Goal: Information Seeking & Learning: Learn about a topic

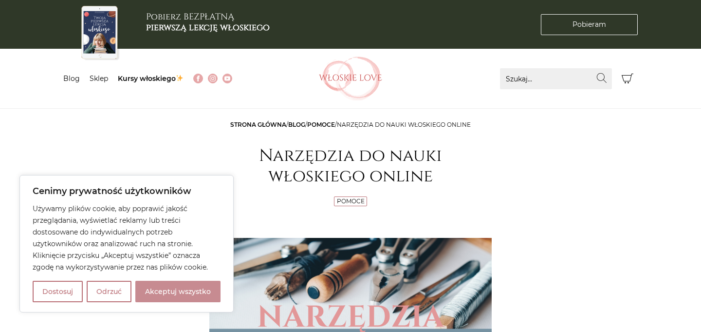
click at [205, 292] on button "Akceptuj wszystko" at bounding box center [177, 291] width 85 height 21
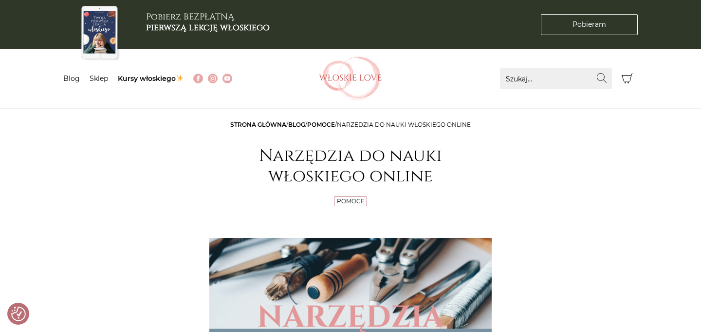
checkbox input "true"
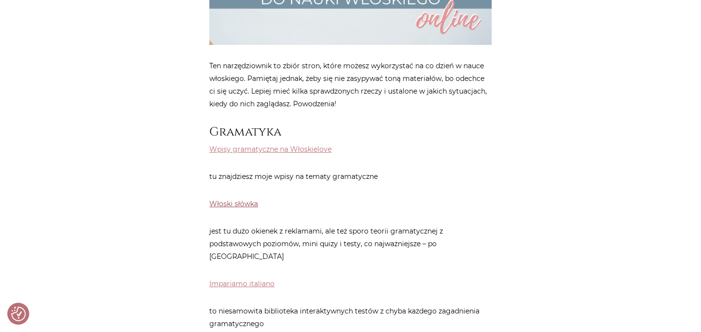
click at [240, 206] on link "Włoski słówka" at bounding box center [233, 203] width 49 height 9
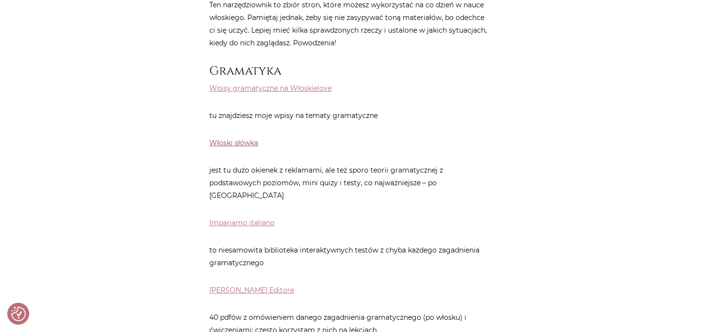
scroll to position [407, 0]
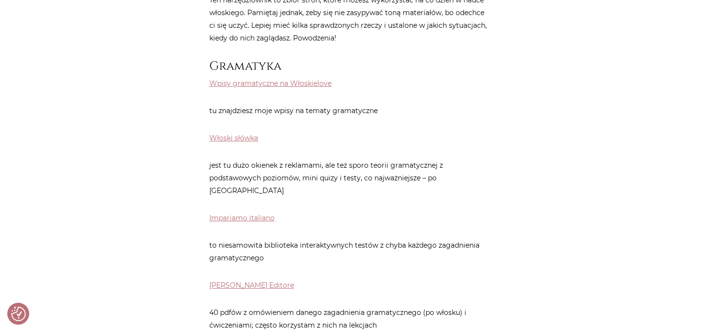
click at [267, 88] on p "Wpisy gramatyczne na Włoskielove" at bounding box center [350, 83] width 282 height 13
click at [267, 84] on link "Wpisy gramatyczne na Włoskielove" at bounding box center [270, 83] width 122 height 9
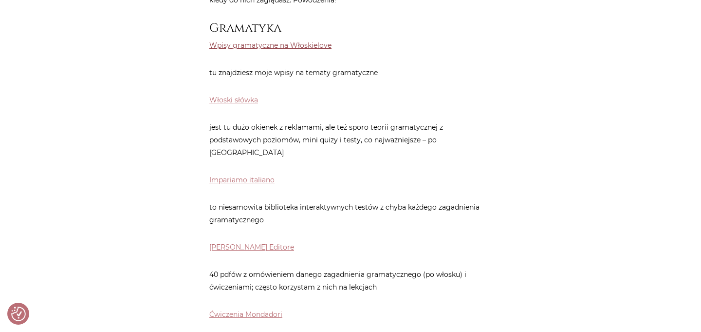
scroll to position [465, 0]
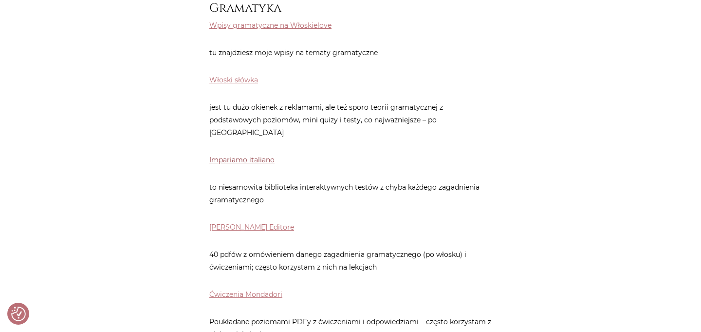
click at [259, 155] on link "Impariamo italiano" at bounding box center [241, 159] width 65 height 9
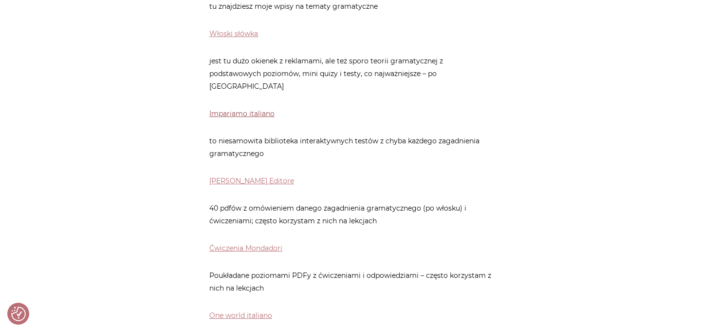
scroll to position [524, 0]
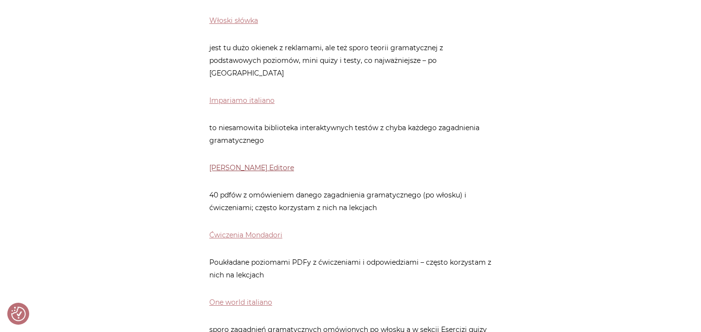
click at [247, 163] on link "Loescher Editore" at bounding box center [251, 167] width 85 height 9
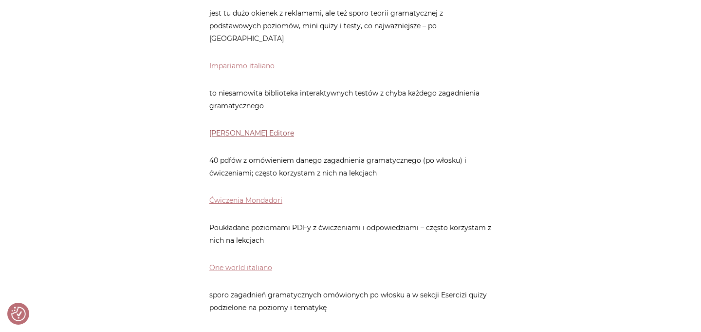
scroll to position [562, 0]
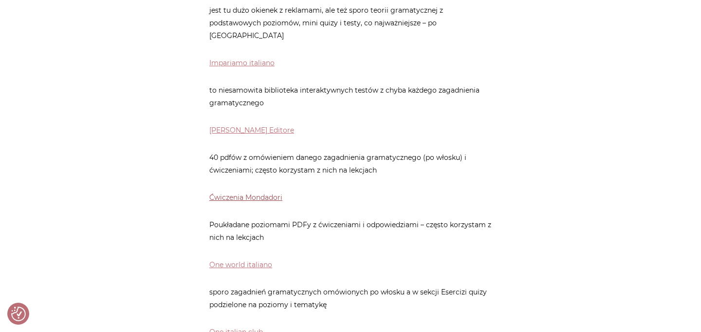
click at [257, 193] on link "Ćwiczenia Mondadori" at bounding box center [245, 197] width 73 height 9
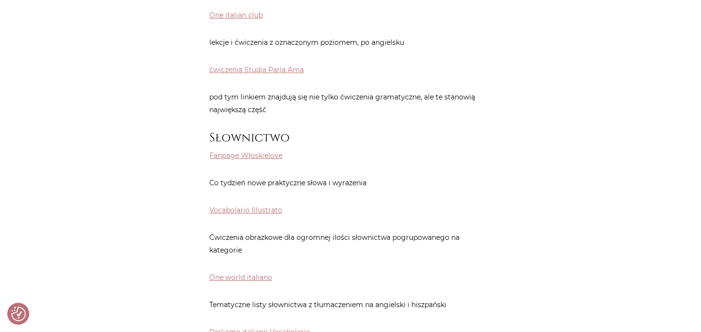
scroll to position [890, 0]
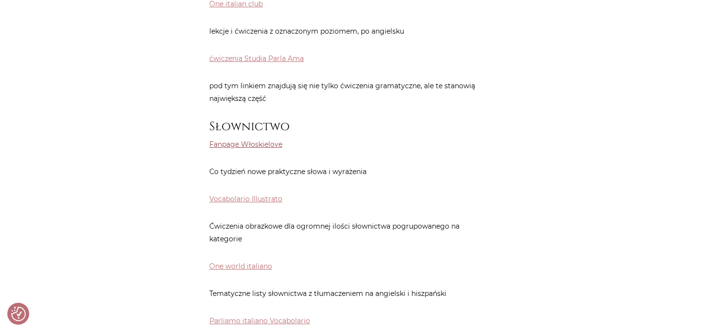
click at [264, 140] on link "Fanpage Włoskielove" at bounding box center [245, 144] width 73 height 9
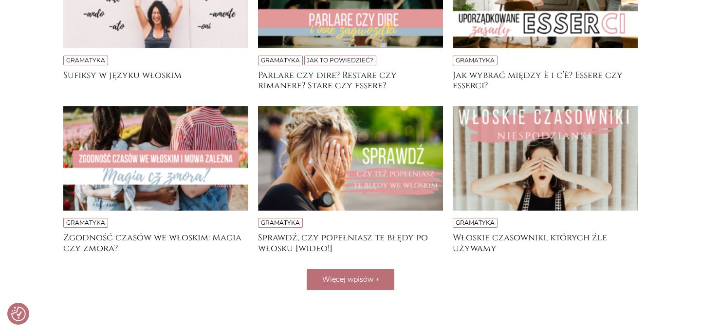
scroll to position [138, 0]
